Goal: Information Seeking & Learning: Learn about a topic

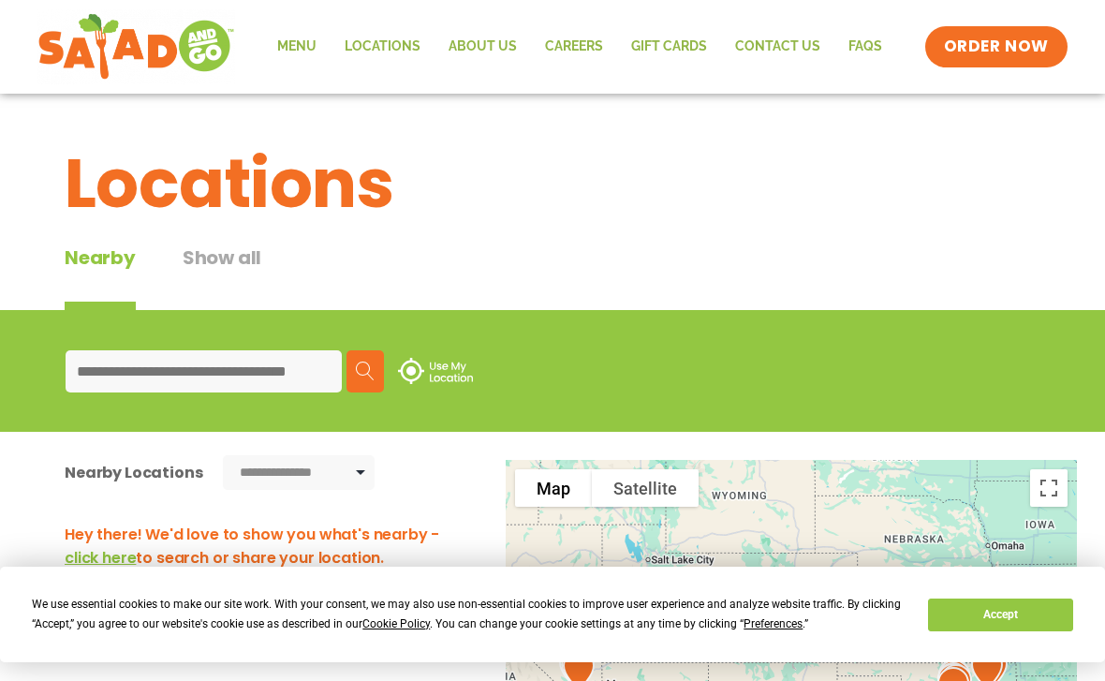
click at [307, 51] on link "Menu" at bounding box center [296, 46] width 67 height 43
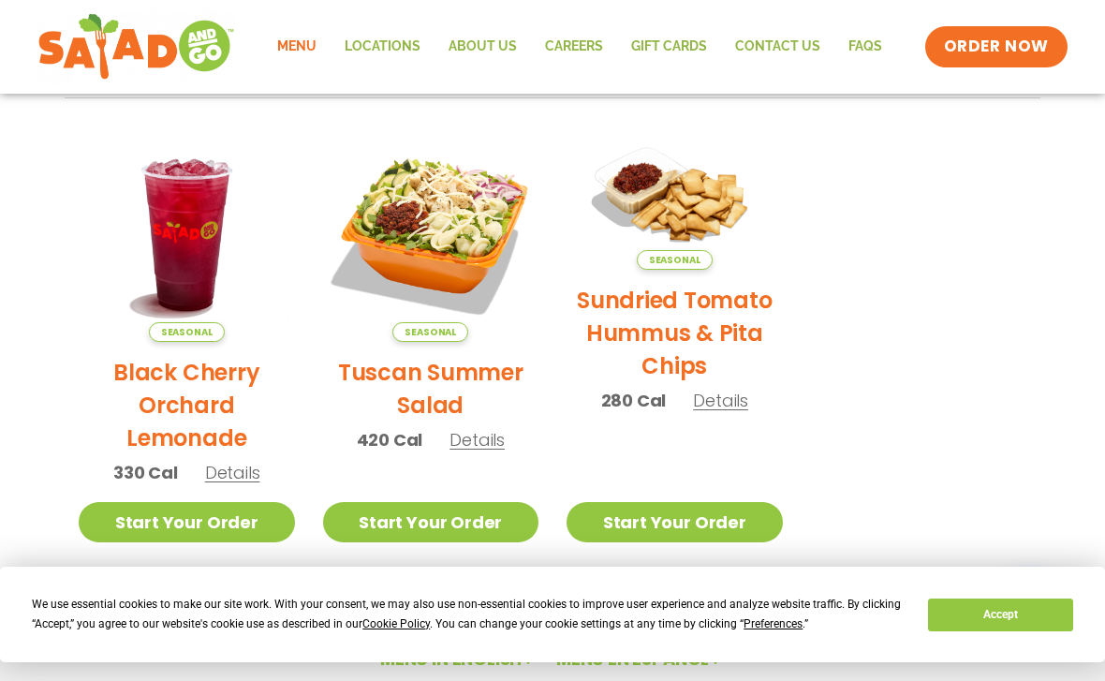
scroll to position [875, 0]
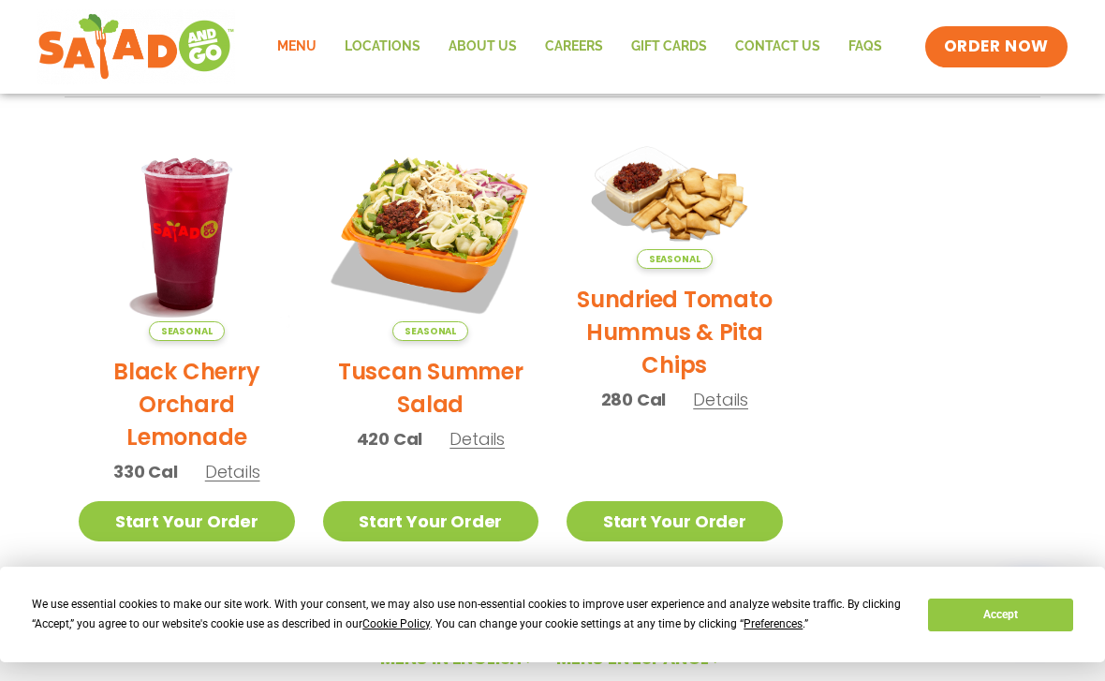
click at [410, 394] on h2 "Tuscan Summer Salad" at bounding box center [431, 388] width 216 height 66
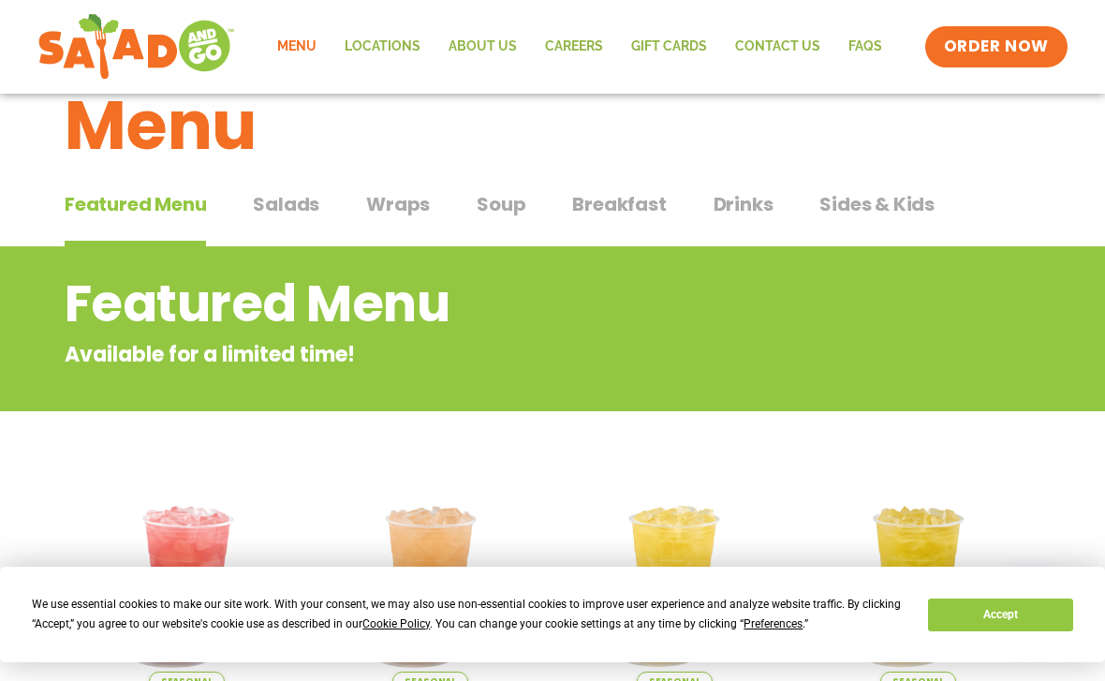
scroll to position [0, 0]
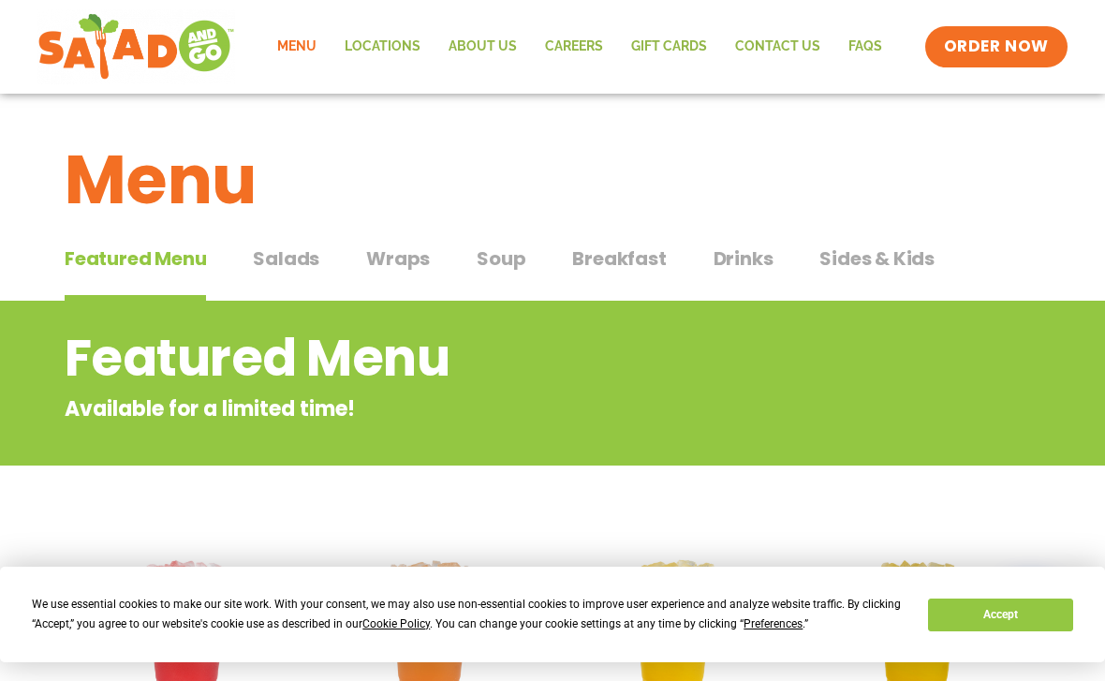
click at [274, 256] on span "Salads" at bounding box center [286, 258] width 66 height 28
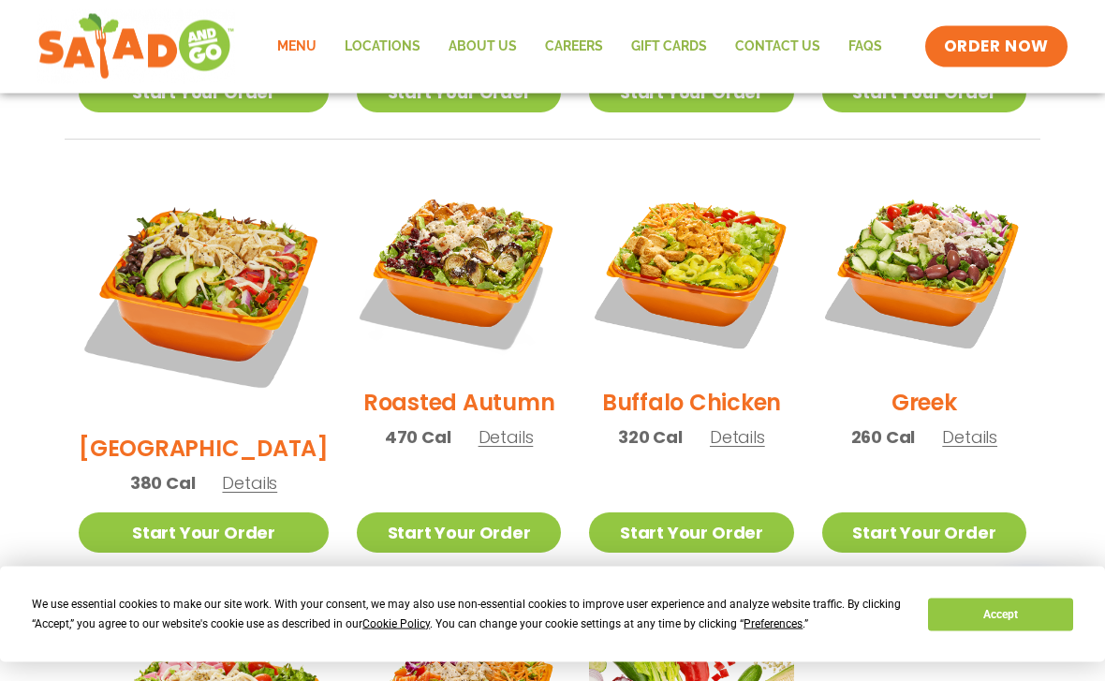
scroll to position [931, 0]
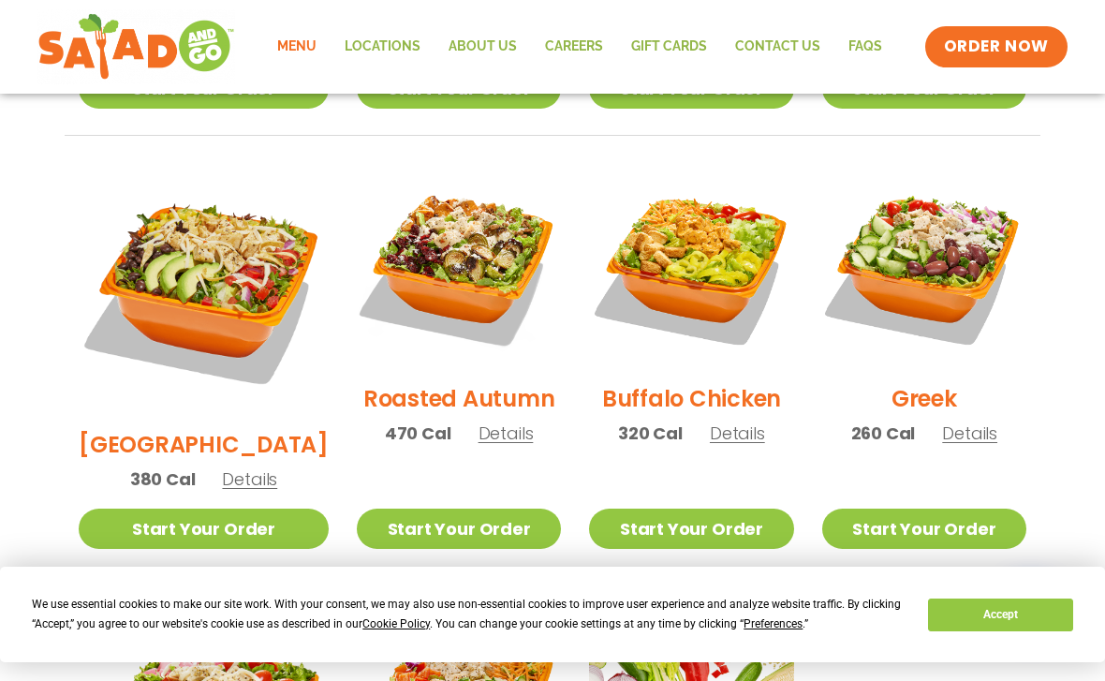
click at [682, 266] on img at bounding box center [691, 266] width 204 height 204
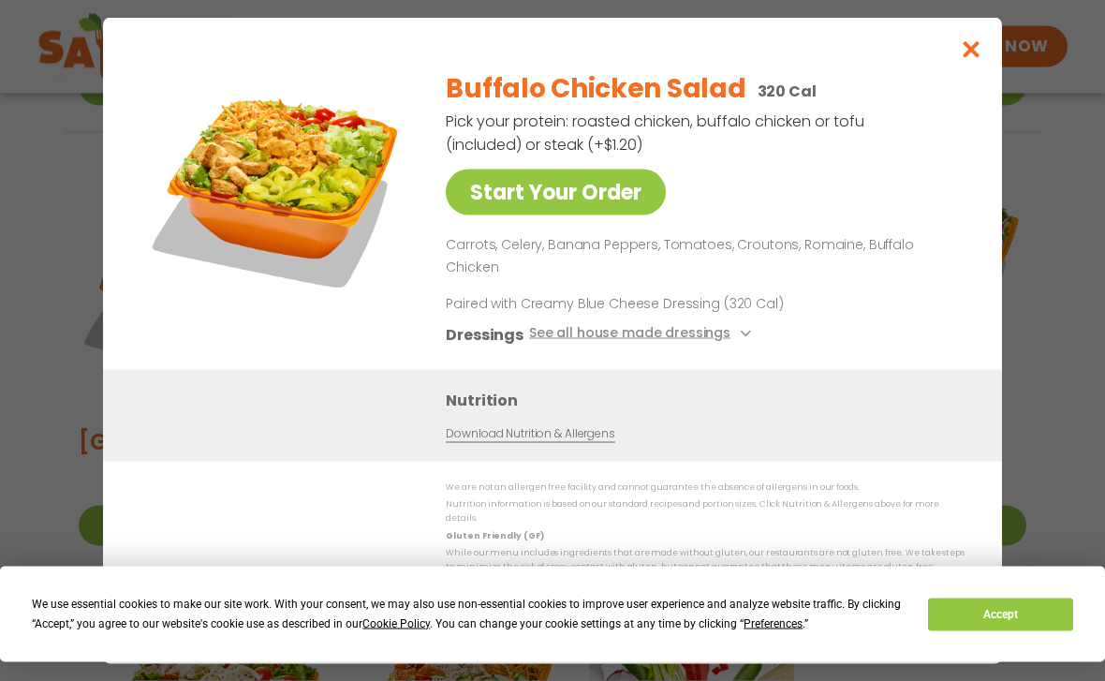
scroll to position [934, 0]
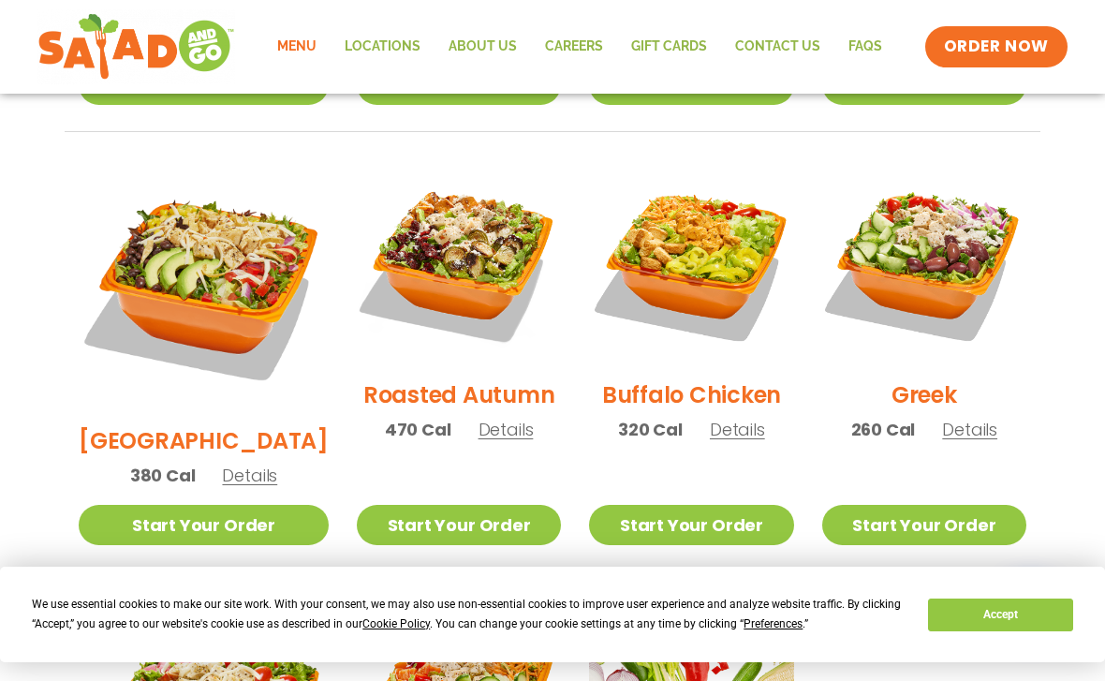
click at [914, 243] on img at bounding box center [924, 262] width 204 height 204
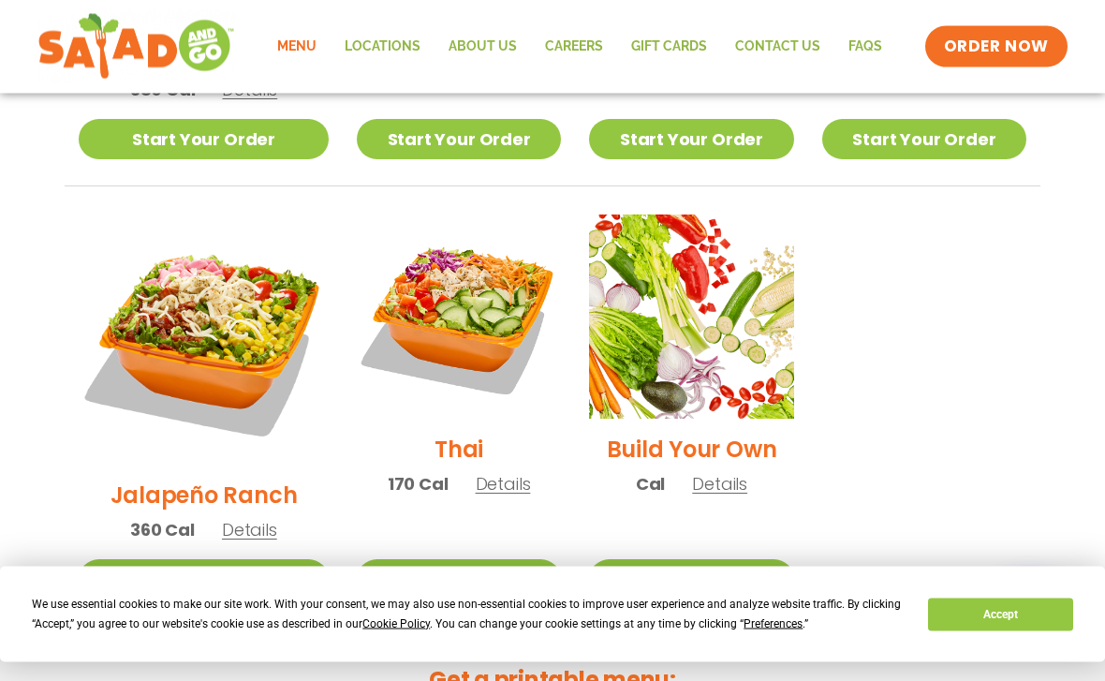
scroll to position [1314, 0]
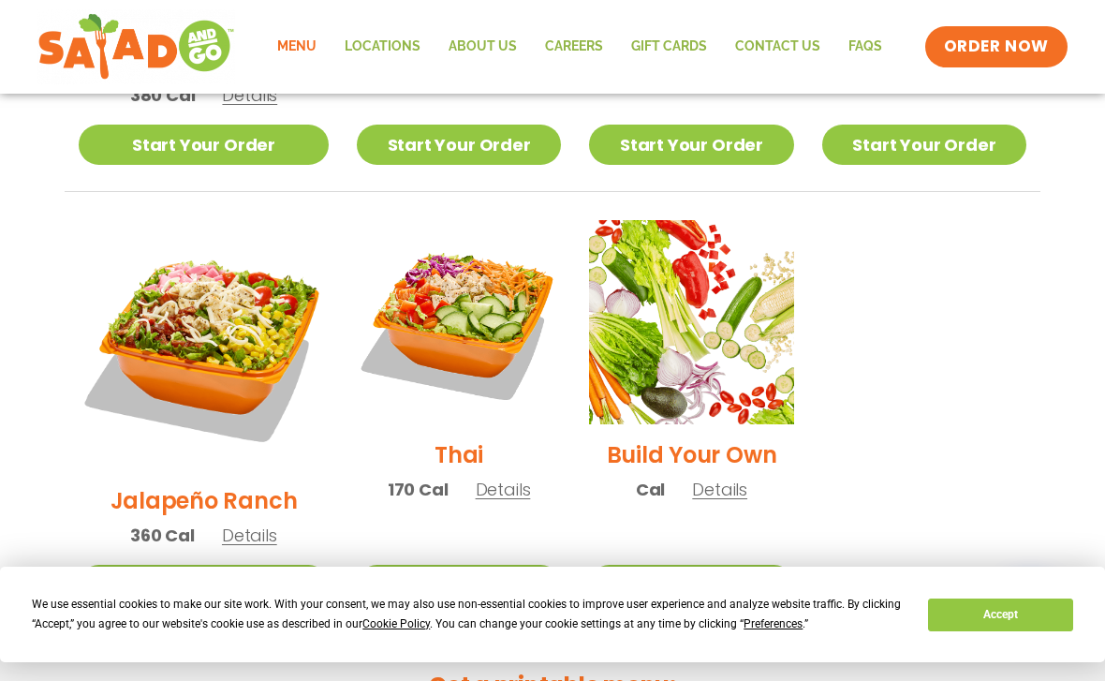
click at [170, 271] on img at bounding box center [204, 345] width 250 height 250
click at [431, 310] on img at bounding box center [459, 322] width 204 height 204
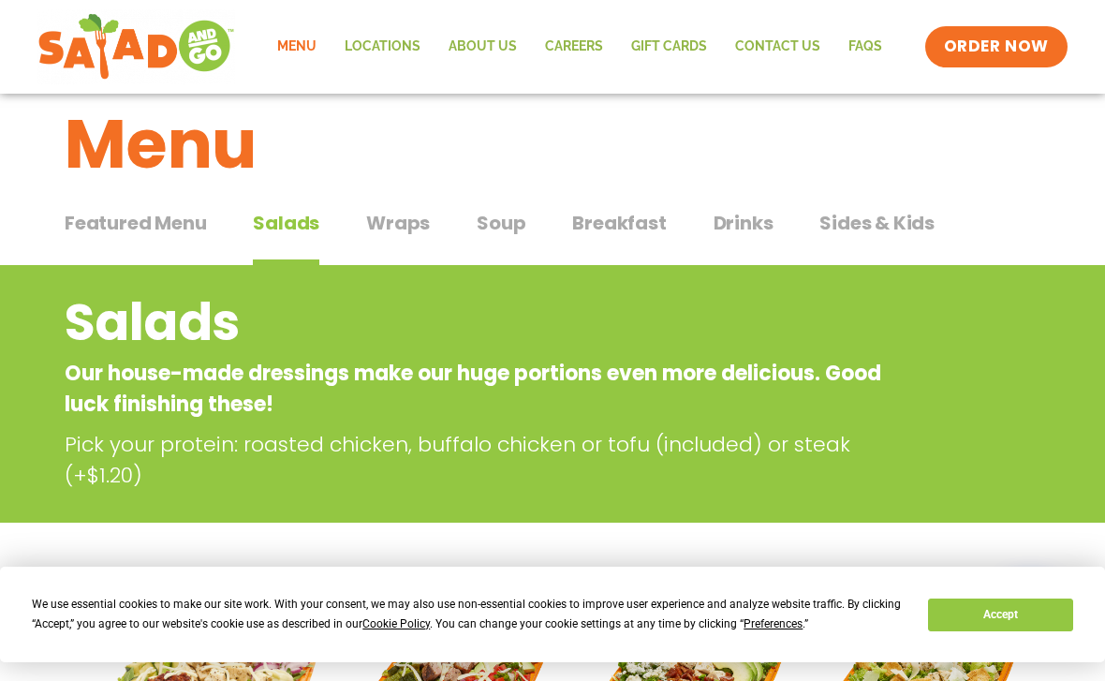
scroll to position [35, 0]
click at [495, 222] on span "Soup" at bounding box center [501, 224] width 49 height 28
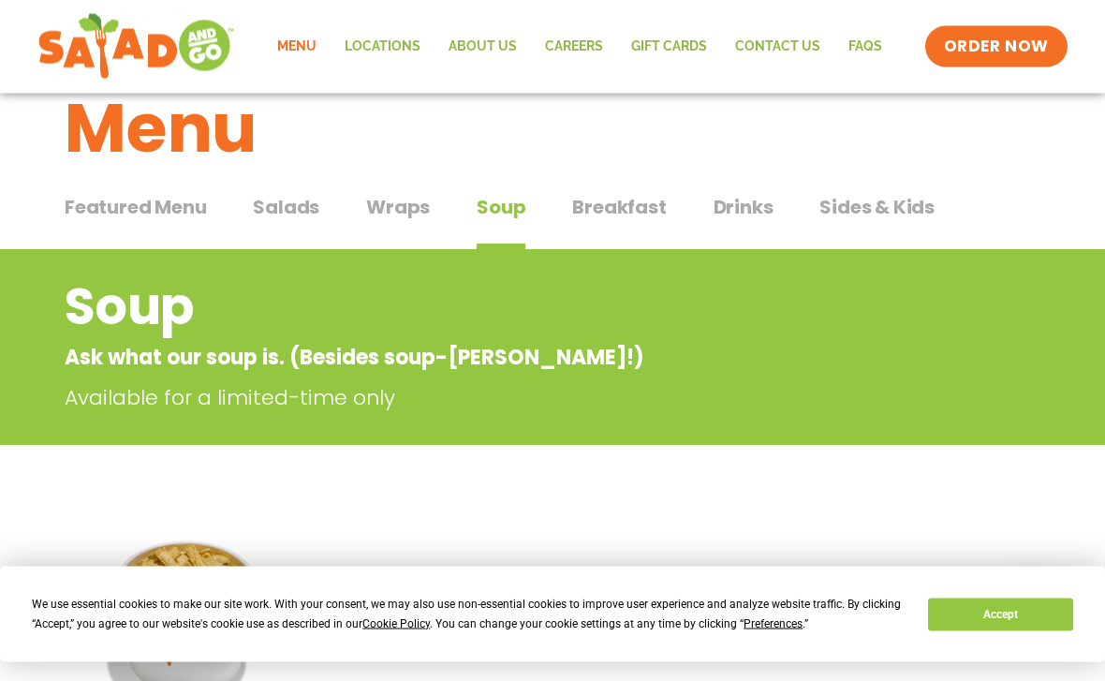
click at [613, 216] on span "Breakfast" at bounding box center [619, 208] width 94 height 28
